Goal: Task Accomplishment & Management: Use online tool/utility

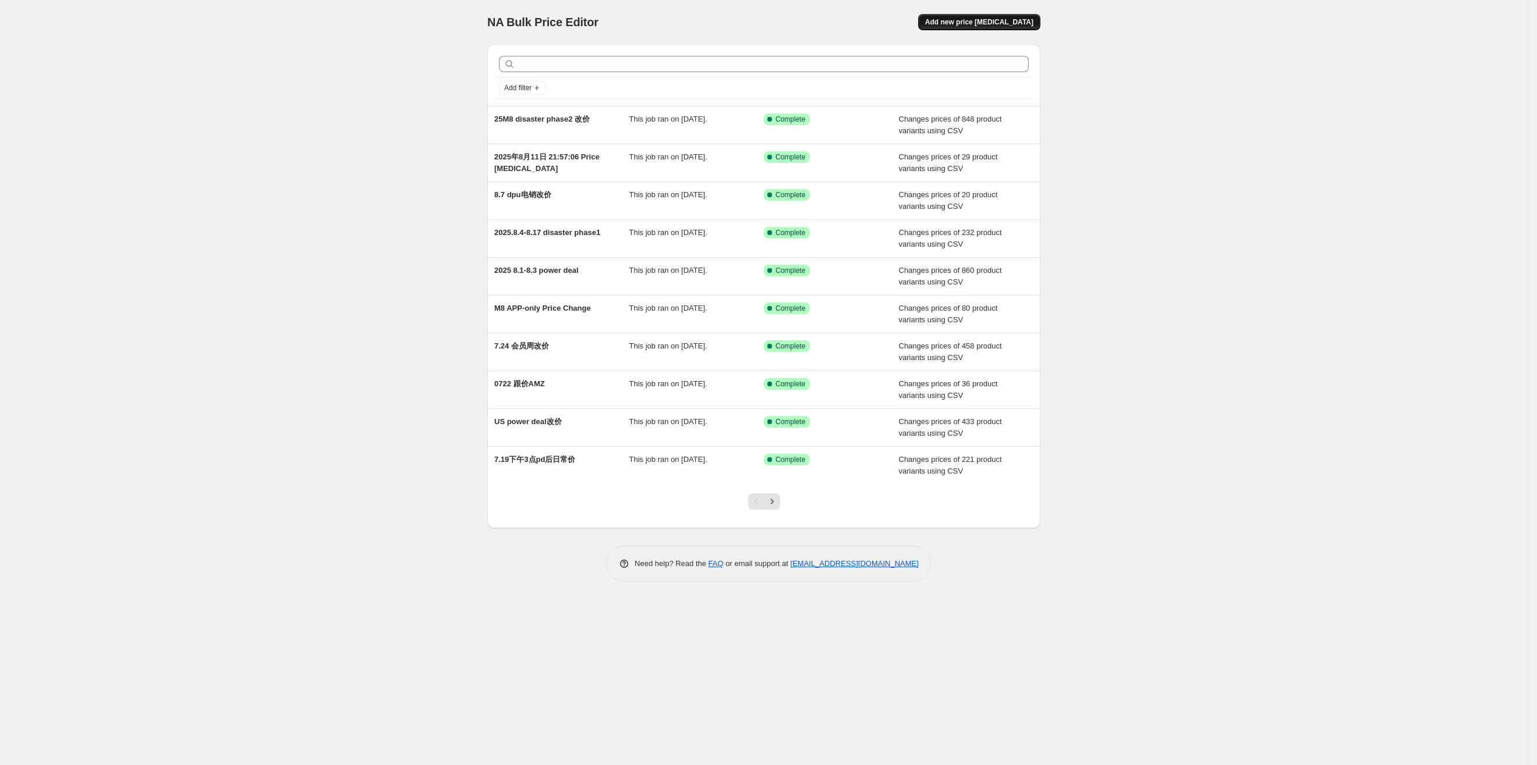
click at [991, 19] on span "Add new price [MEDICAL_DATA]" at bounding box center [979, 21] width 108 height 9
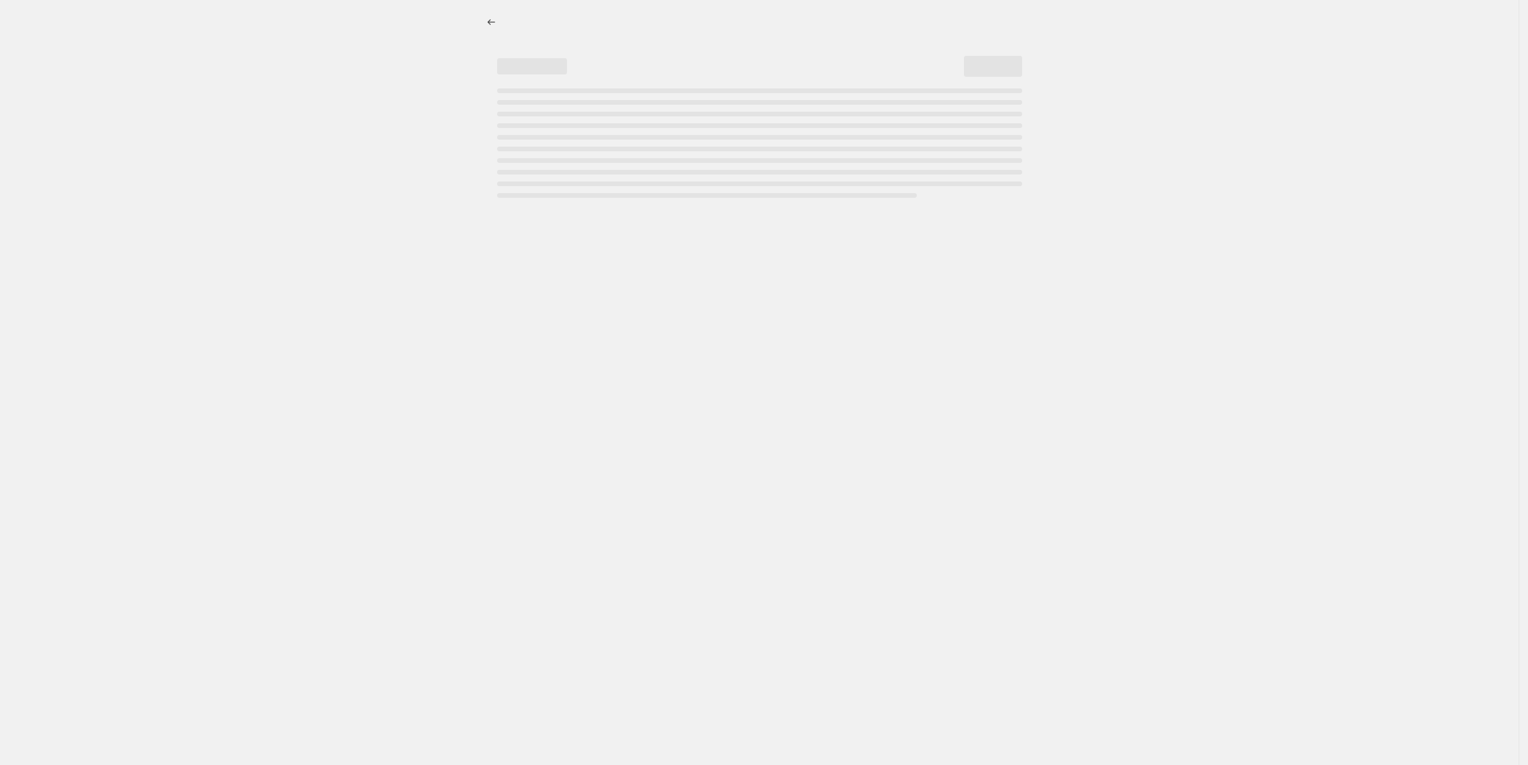
select select "percentage"
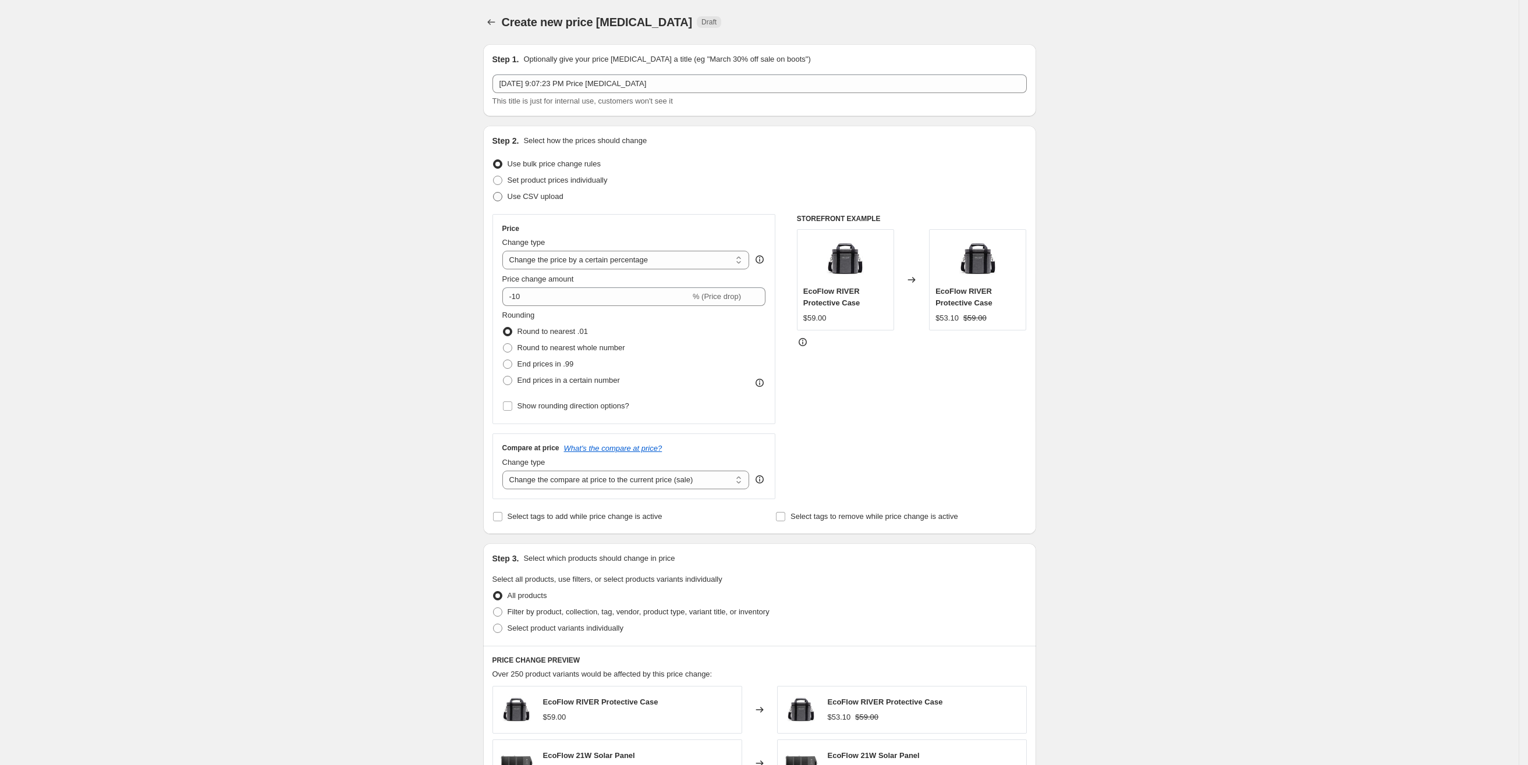
click at [534, 198] on span "Use CSV upload" at bounding box center [536, 196] width 56 height 9
click at [494, 193] on input "Use CSV upload" at bounding box center [493, 192] width 1 height 1
radio input "true"
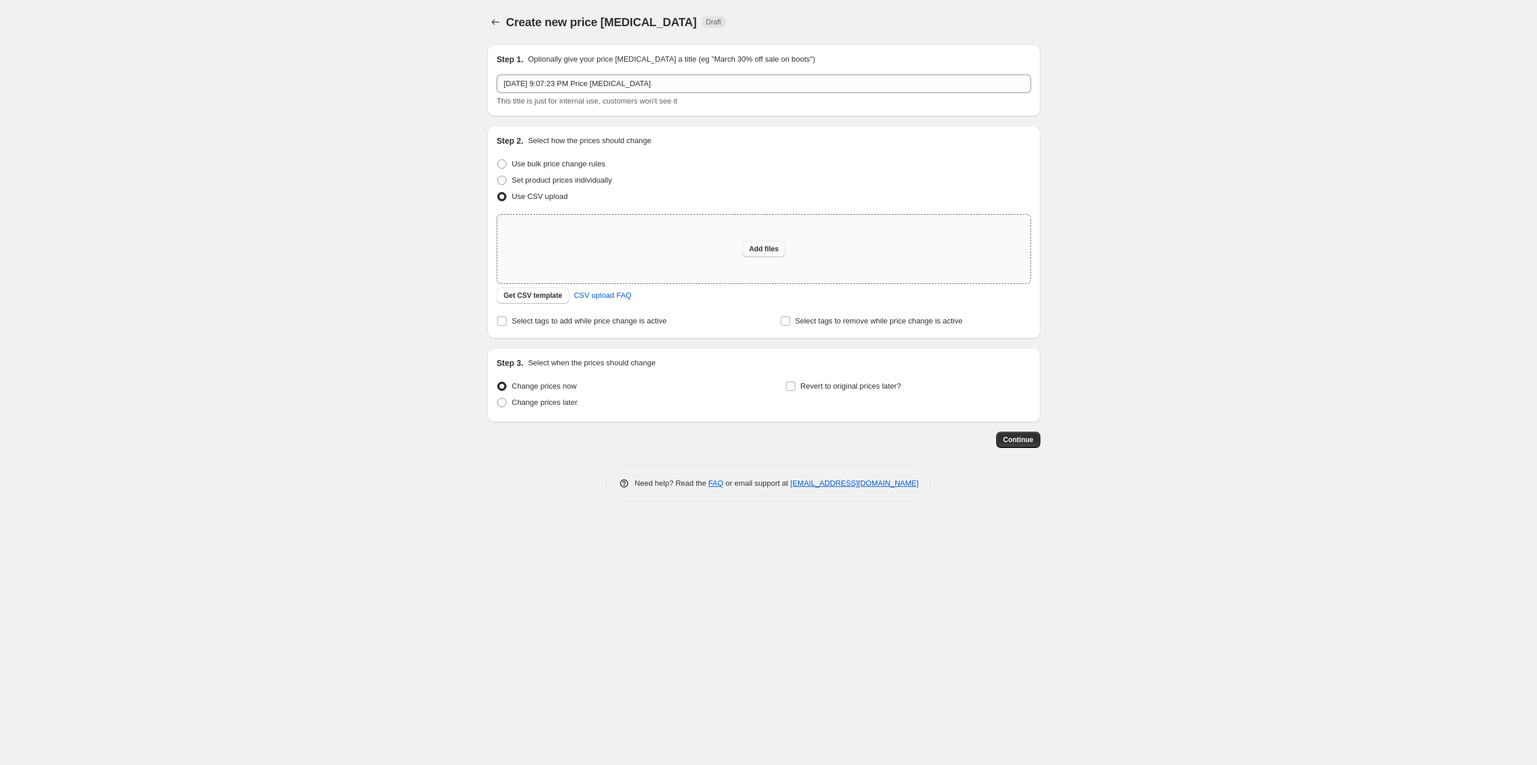
click at [760, 246] on span "Add files" at bounding box center [764, 248] width 30 height 9
click at [540, 298] on span "Get CSV template" at bounding box center [532, 295] width 59 height 9
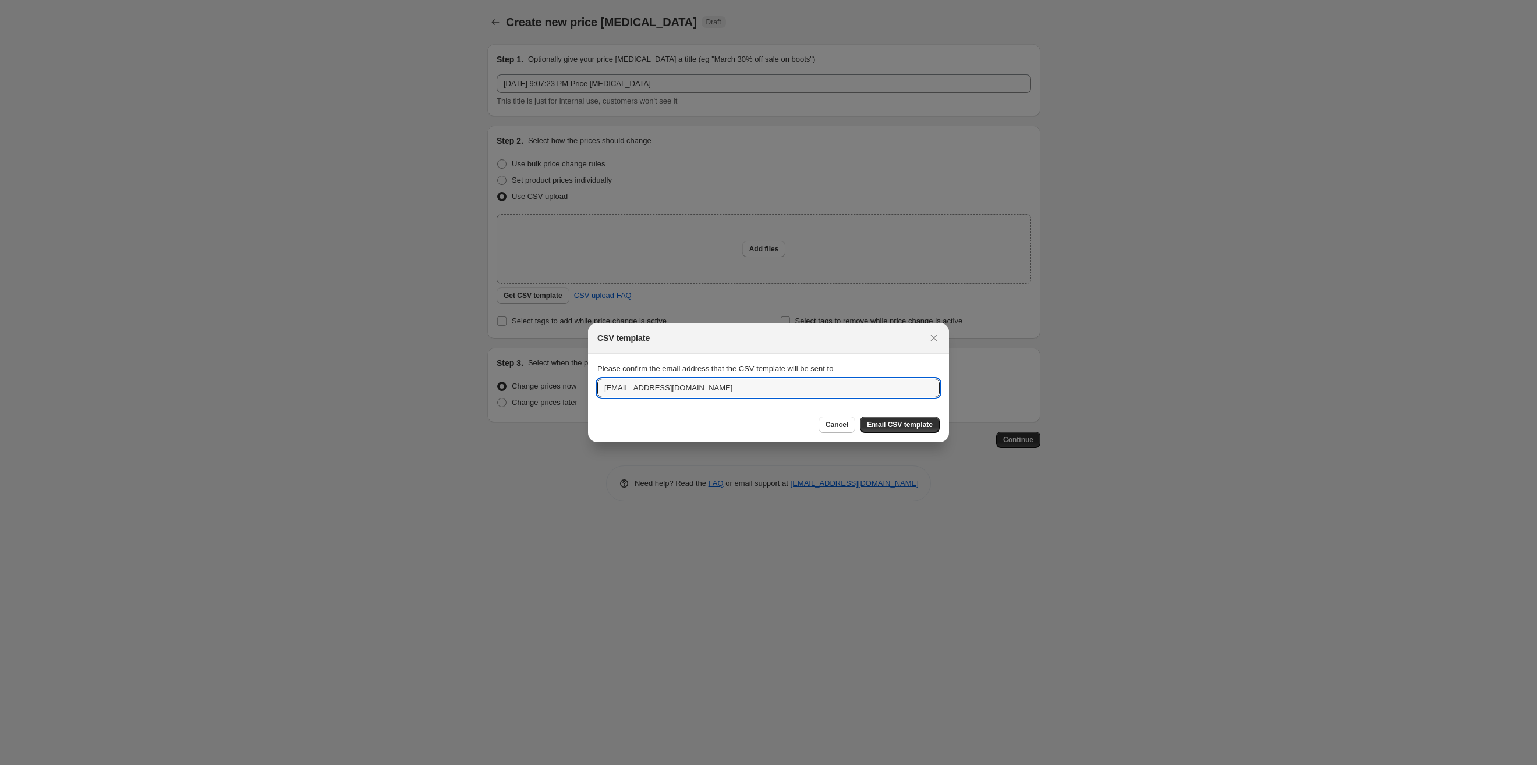
drag, startPoint x: 750, startPoint y: 384, endPoint x: 547, endPoint y: 382, distance: 203.1
click at [547, 765] on div "CSV template Please confirm the email address that the CSV template will be sen…" at bounding box center [768, 765] width 1537 height 0
type input "[PERSON_NAME][EMAIL_ADDRESS][DOMAIN_NAME]"
click at [910, 429] on span "Email CSV template" at bounding box center [900, 424] width 66 height 9
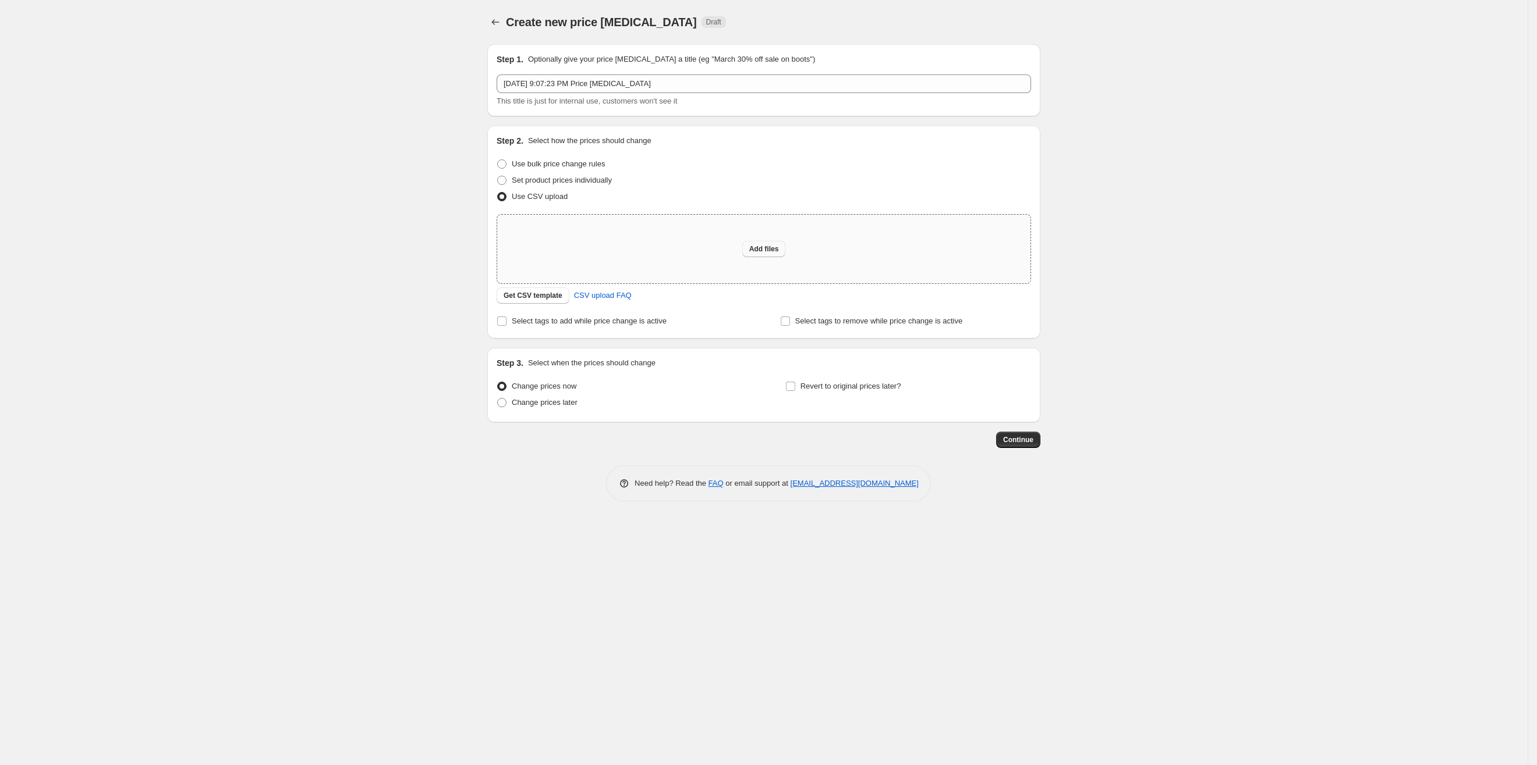
click at [762, 251] on span "Add files" at bounding box center [764, 248] width 30 height 9
type input "C:\fakepath\csv_template_user_37470.csv"
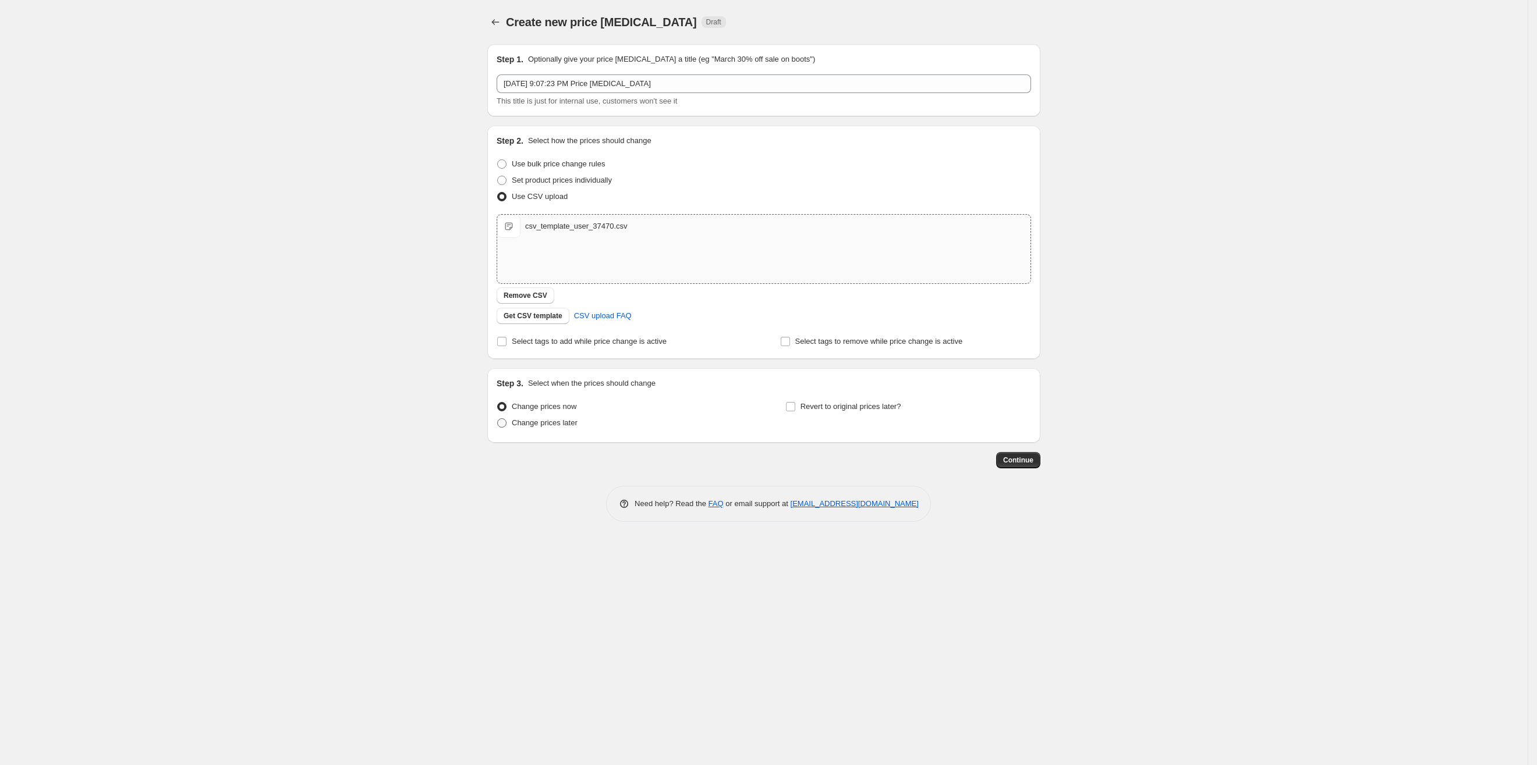
click at [545, 423] on span "Change prices later" at bounding box center [545, 422] width 66 height 9
click at [498, 419] on input "Change prices later" at bounding box center [497, 418] width 1 height 1
radio input "true"
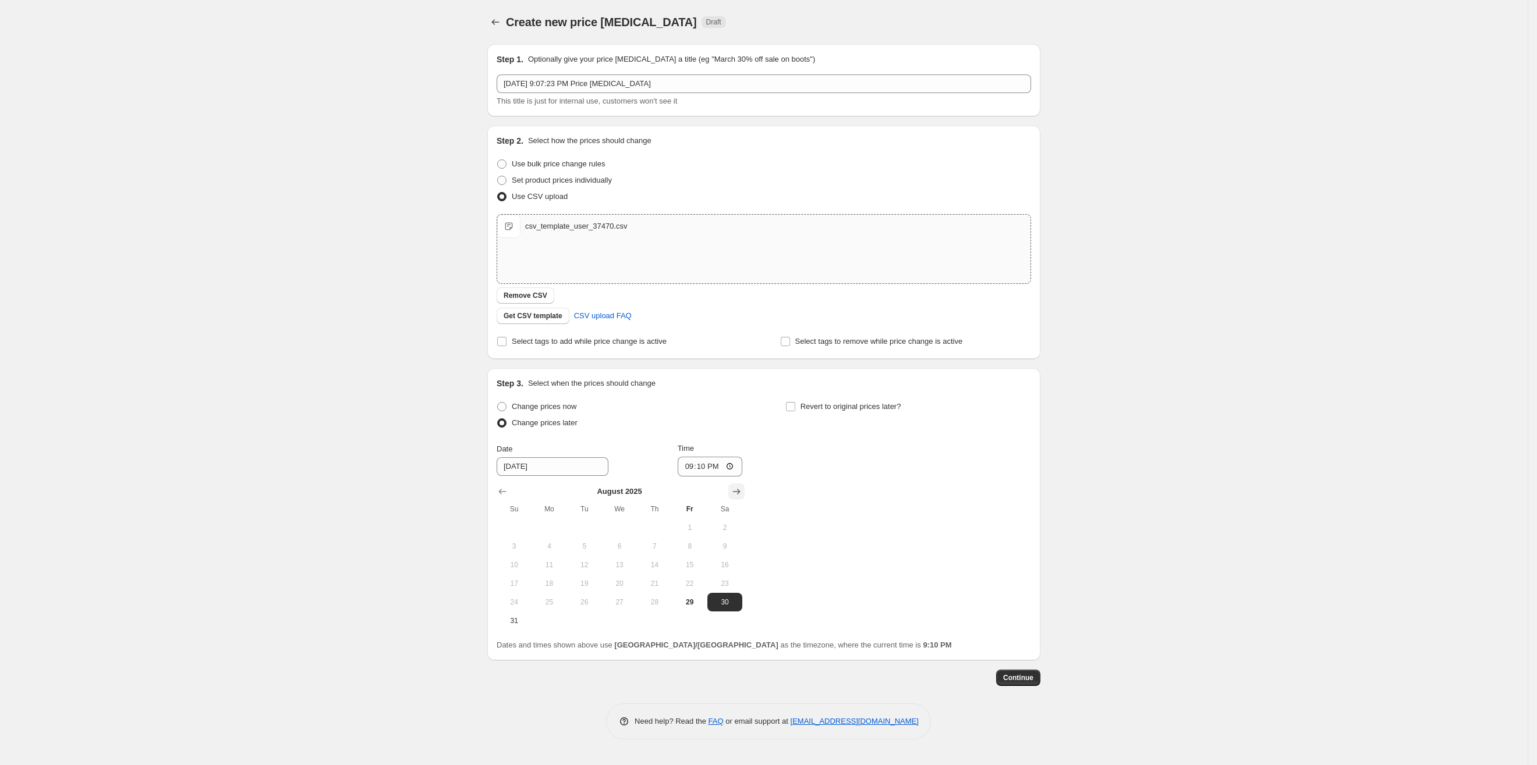
click at [739, 488] on icon "Show next month, September 2025" at bounding box center [736, 492] width 12 height 12
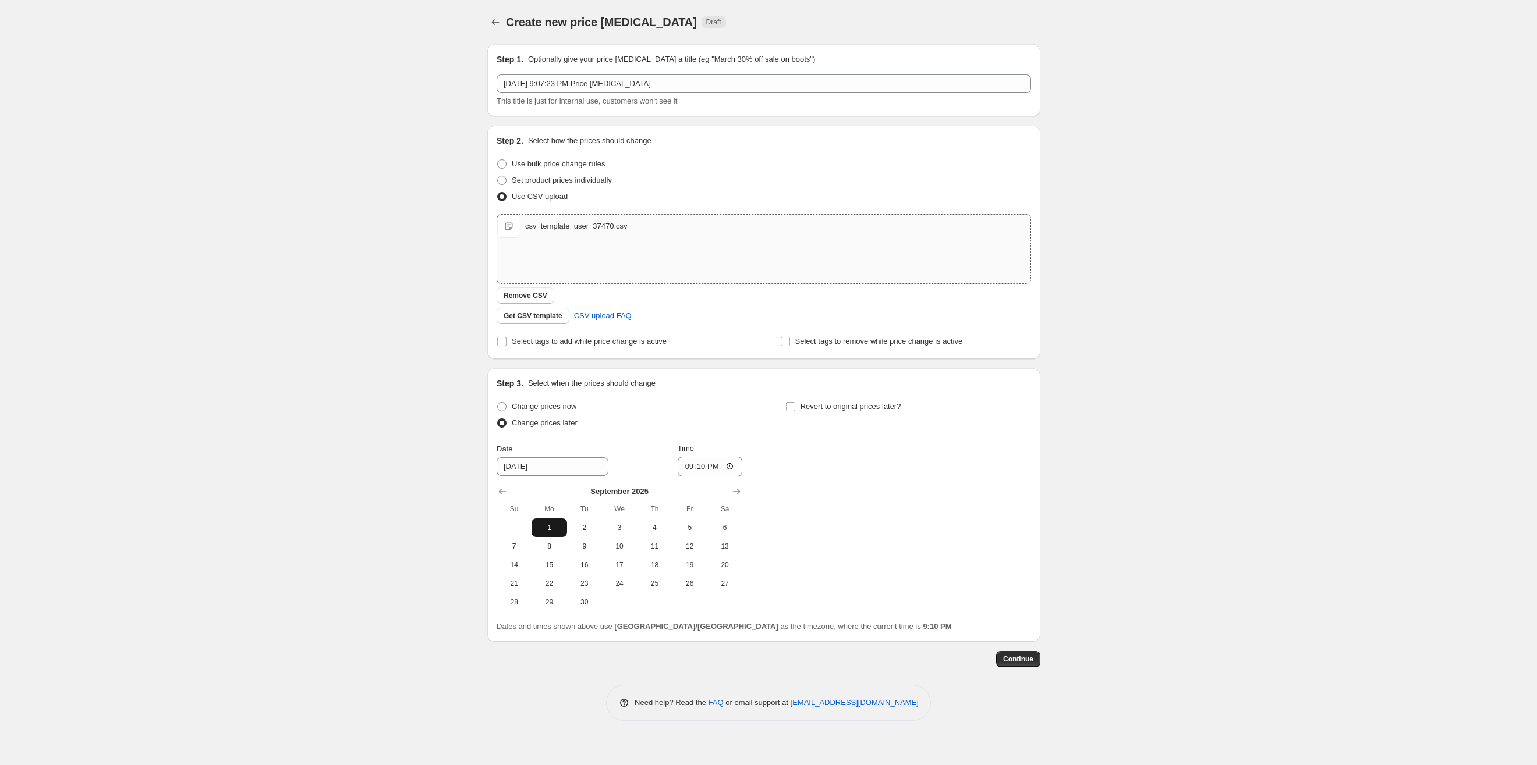
click at [552, 525] on span "1" at bounding box center [549, 527] width 26 height 9
type input "[DATE]"
click at [697, 466] on input "21:10" at bounding box center [710, 467] width 65 height 20
click at [728, 464] on input "21:10" at bounding box center [710, 467] width 65 height 20
type input "15:00"
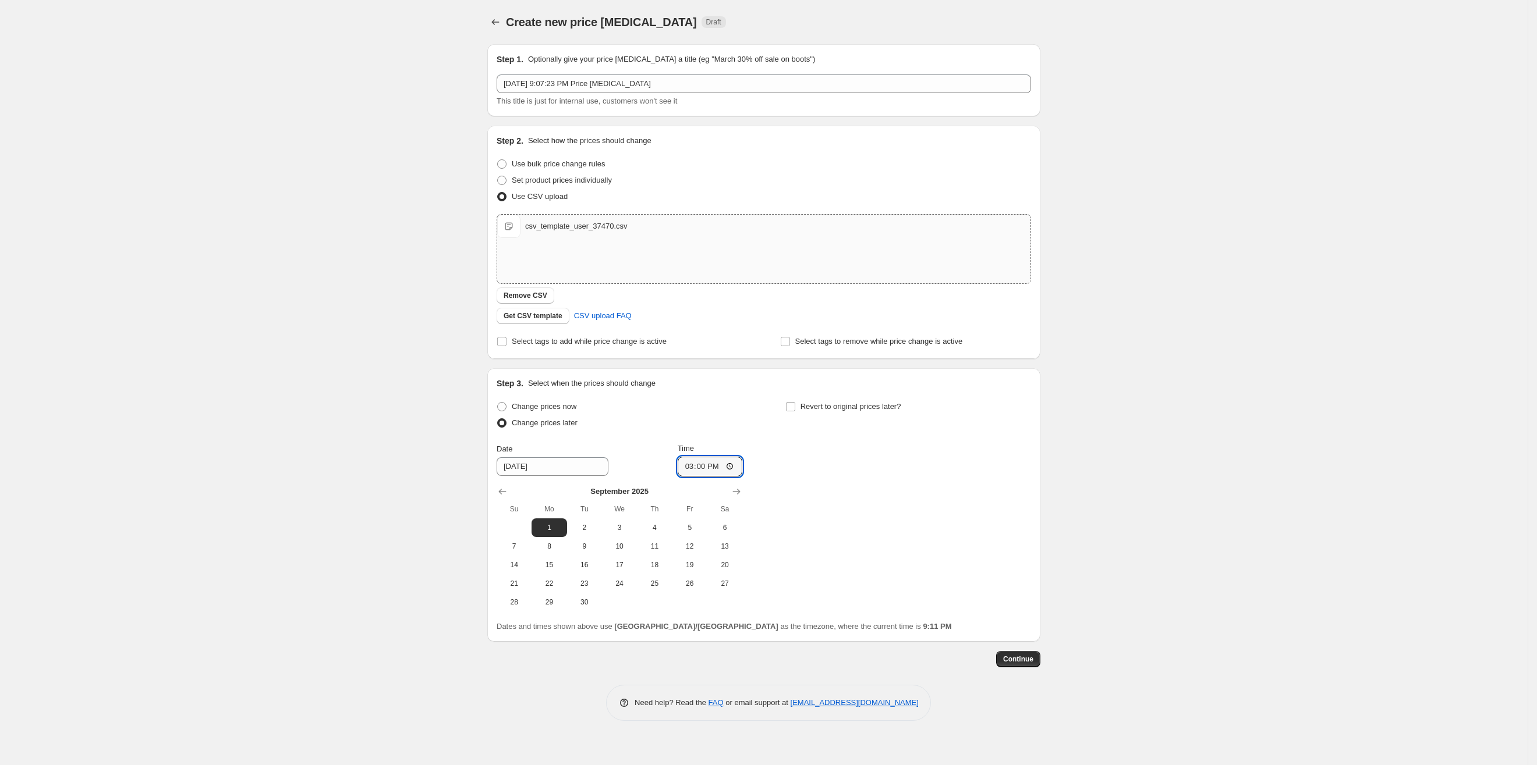
click at [1139, 565] on div "Create new price [MEDICAL_DATA]. This page is ready Create new price [MEDICAL_D…" at bounding box center [763, 382] width 1527 height 765
click at [1020, 656] on span "Continue" at bounding box center [1018, 659] width 30 height 9
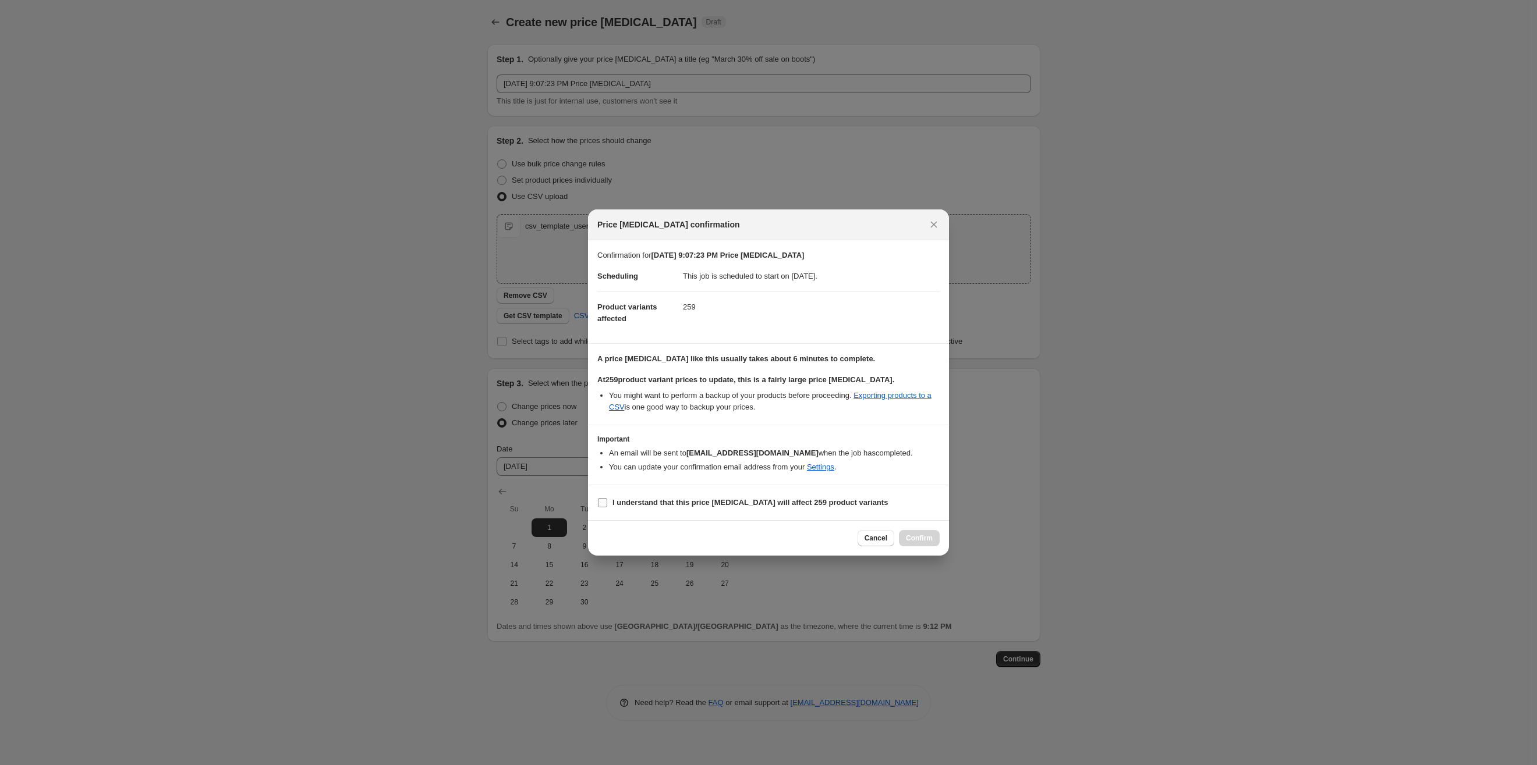
click at [643, 505] on b "I understand that this price [MEDICAL_DATA] will affect 259 product variants" at bounding box center [749, 502] width 275 height 9
click at [607, 505] on input "I understand that this price [MEDICAL_DATA] will affect 259 product variants" at bounding box center [602, 502] width 9 height 9
checkbox input "true"
click at [918, 539] on span "Confirm" at bounding box center [919, 538] width 27 height 9
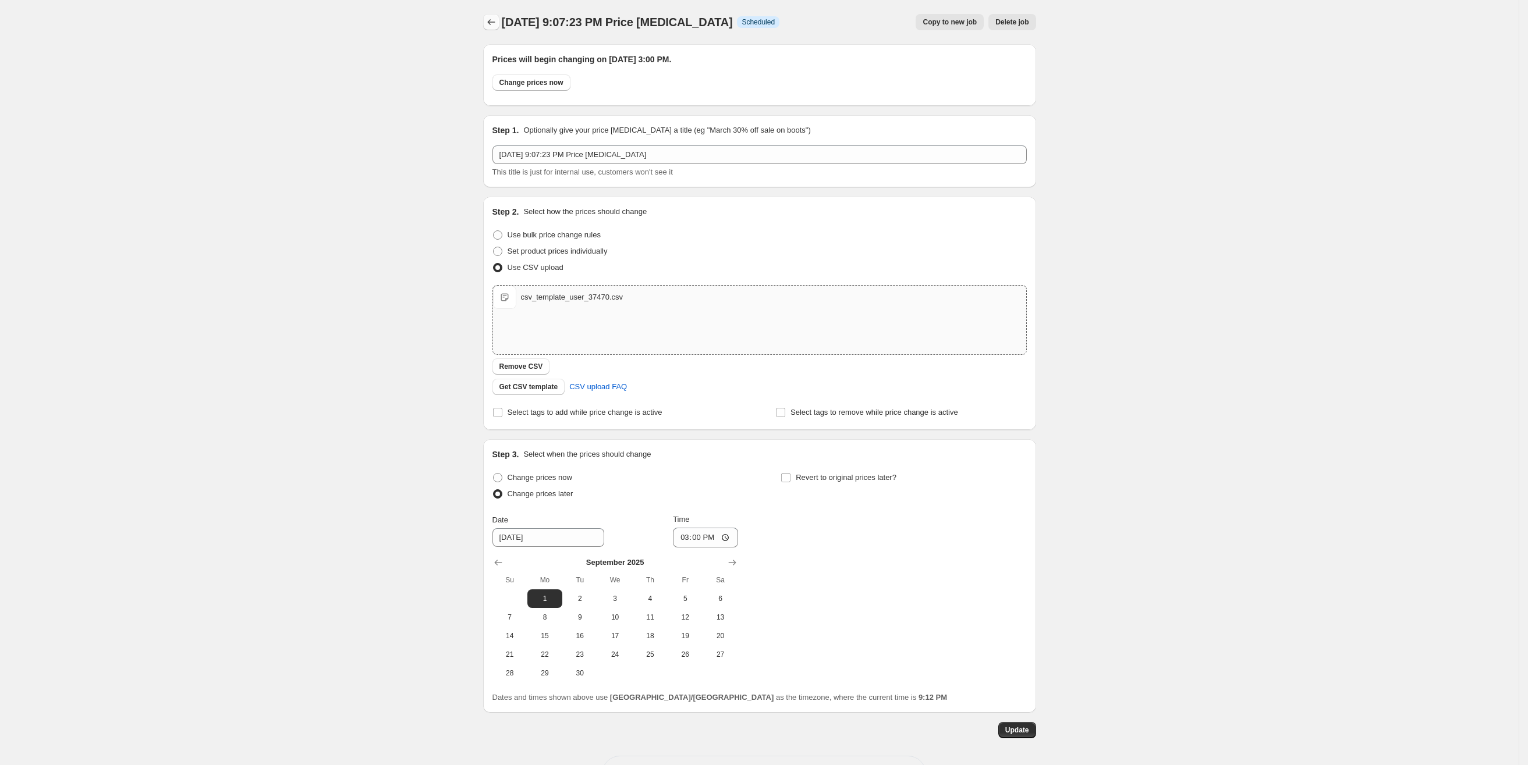
click at [496, 23] on icon "Price change jobs" at bounding box center [491, 22] width 12 height 12
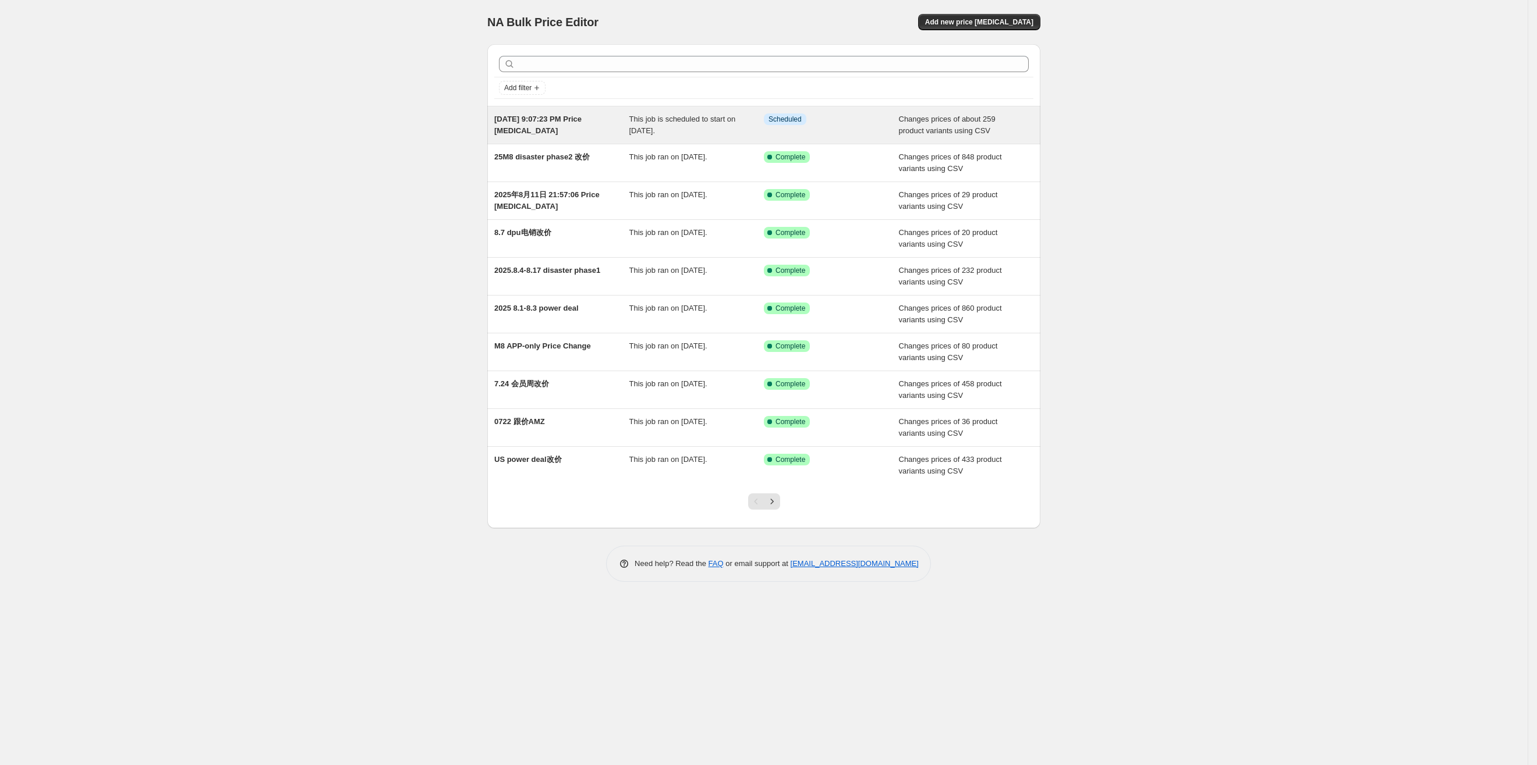
click at [721, 134] on div "This job is scheduled to start on [DATE]." at bounding box center [696, 125] width 135 height 23
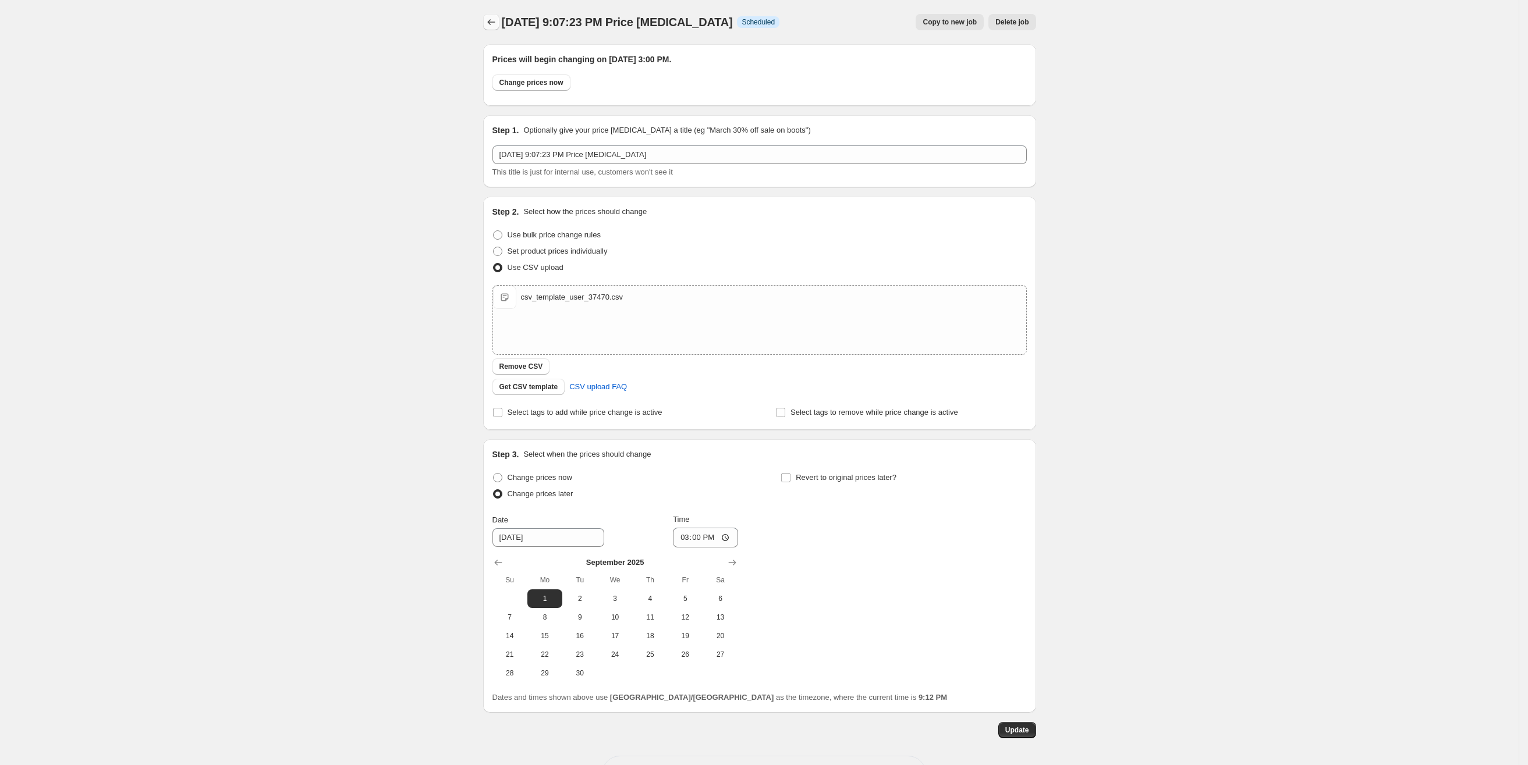
click at [496, 19] on icon "Price change jobs" at bounding box center [491, 22] width 12 height 12
